Goal: Navigation & Orientation: Find specific page/section

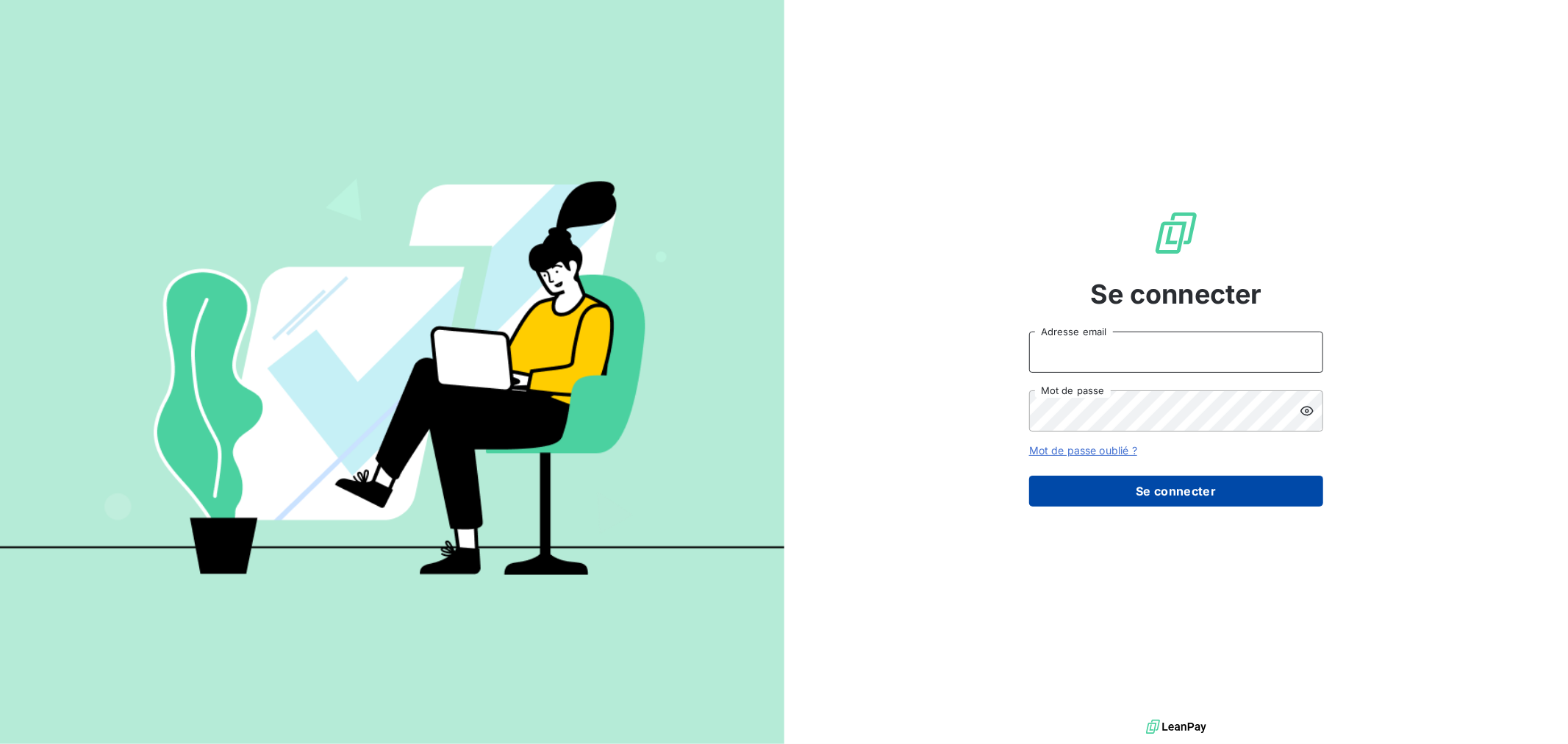
type input "chinon@litov-oenologie.fr"
click at [1173, 502] on button "Se connecter" at bounding box center [1175, 491] width 294 height 31
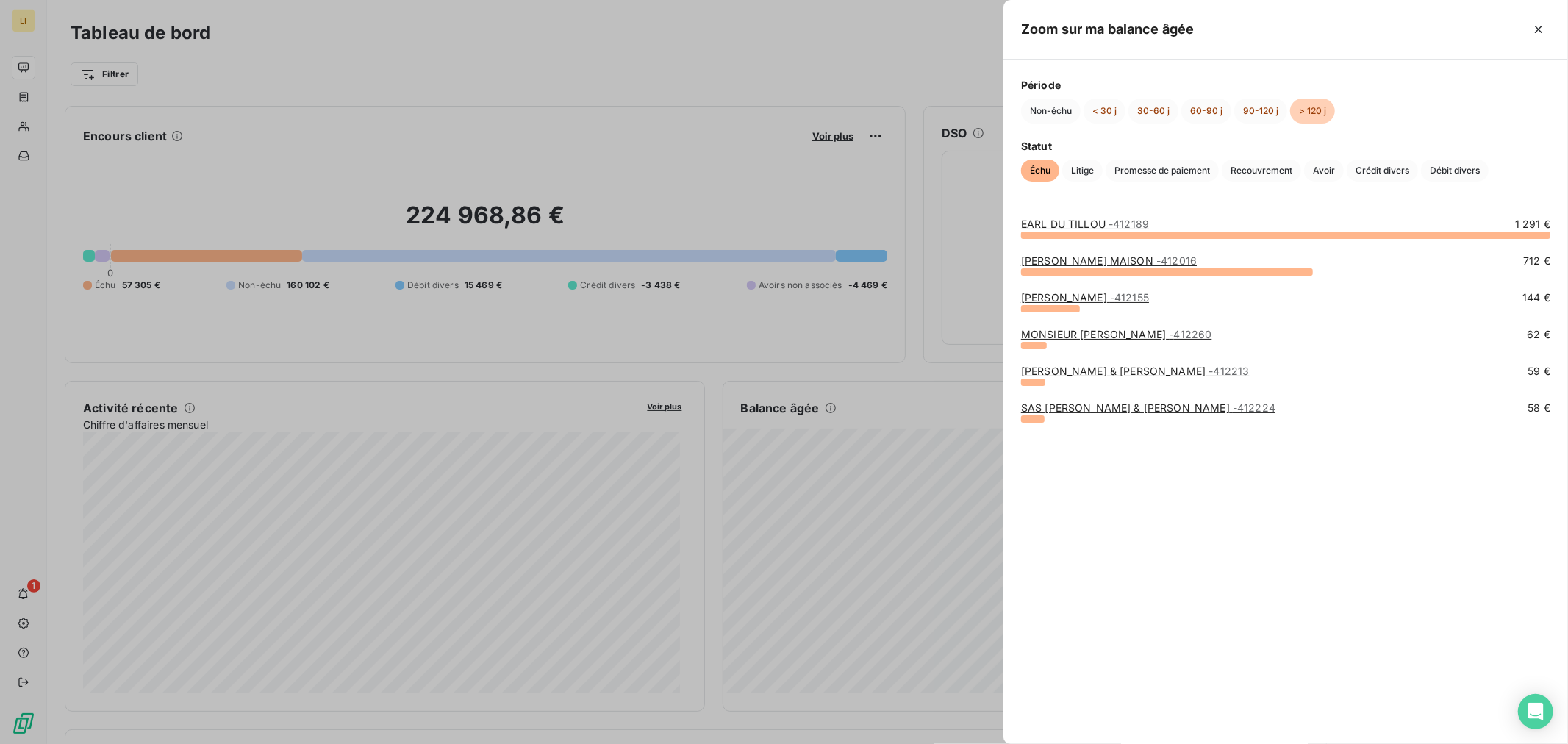
click at [674, 152] on div at bounding box center [784, 372] width 1568 height 744
